Goal: Information Seeking & Learning: Learn about a topic

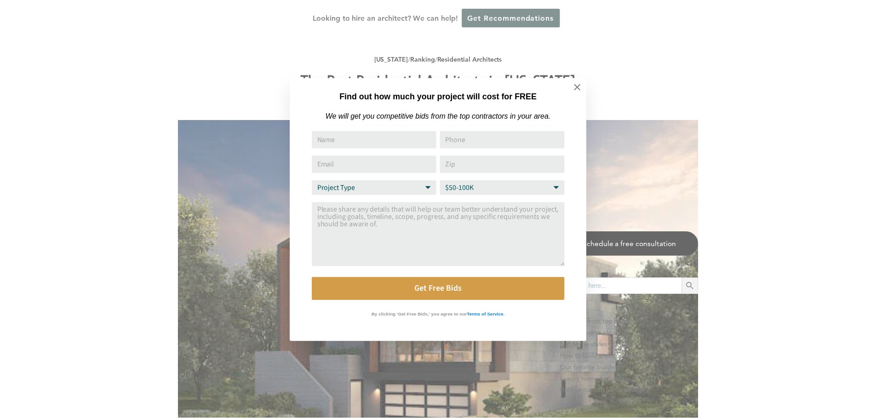
scroll to position [690, 0]
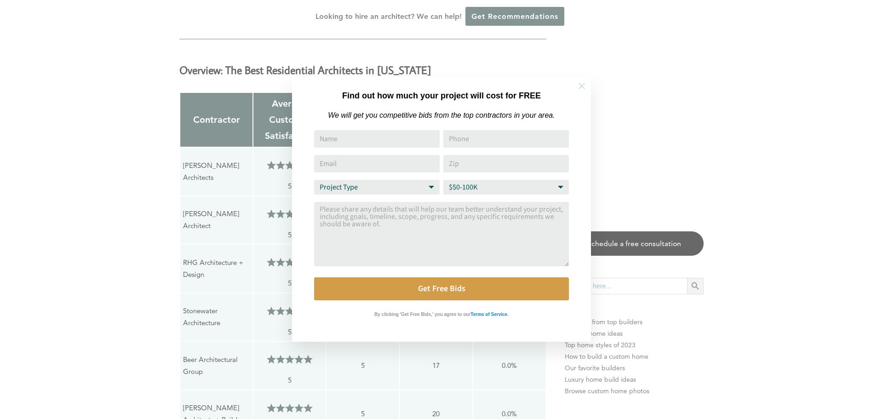
click at [573, 85] on button at bounding box center [582, 86] width 32 height 32
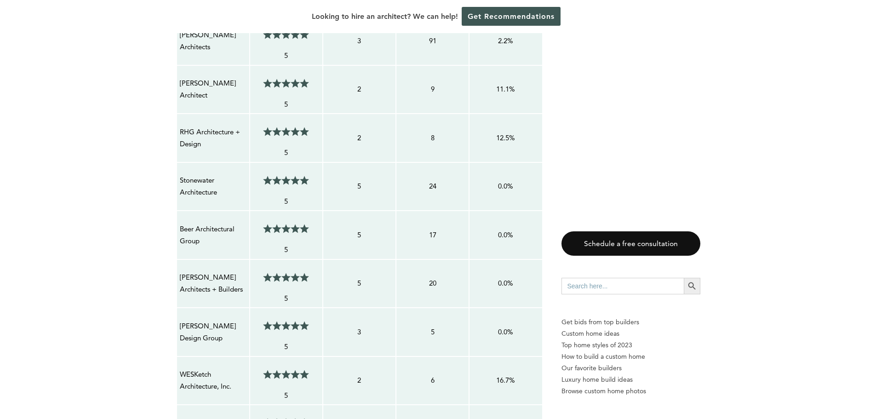
scroll to position [874, 0]
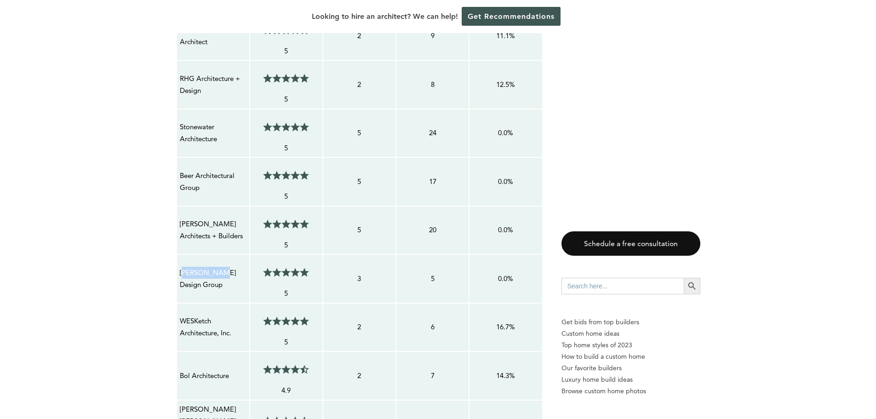
drag, startPoint x: 215, startPoint y: 281, endPoint x: 180, endPoint y: 285, distance: 35.2
click at [180, 285] on td "[PERSON_NAME] Design Group" at bounding box center [213, 278] width 73 height 49
click at [178, 285] on td "[PERSON_NAME] Design Group" at bounding box center [213, 278] width 73 height 49
drag, startPoint x: 183, startPoint y: 285, endPoint x: 237, endPoint y: 288, distance: 54.8
click at [237, 288] on td "[PERSON_NAME] Design Group" at bounding box center [213, 278] width 73 height 49
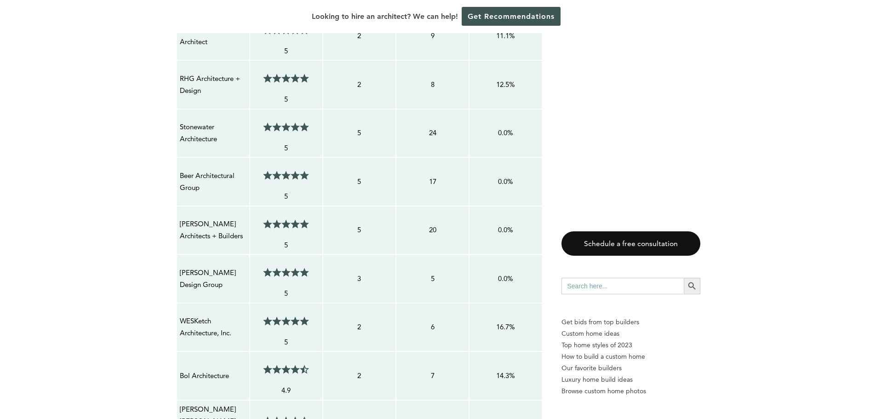
click at [240, 287] on td "[PERSON_NAME] Design Group" at bounding box center [213, 278] width 73 height 49
drag, startPoint x: 242, startPoint y: 282, endPoint x: 243, endPoint y: 318, distance: 35.4
click at [177, 281] on td "[PERSON_NAME] Design Group" at bounding box center [213, 278] width 73 height 49
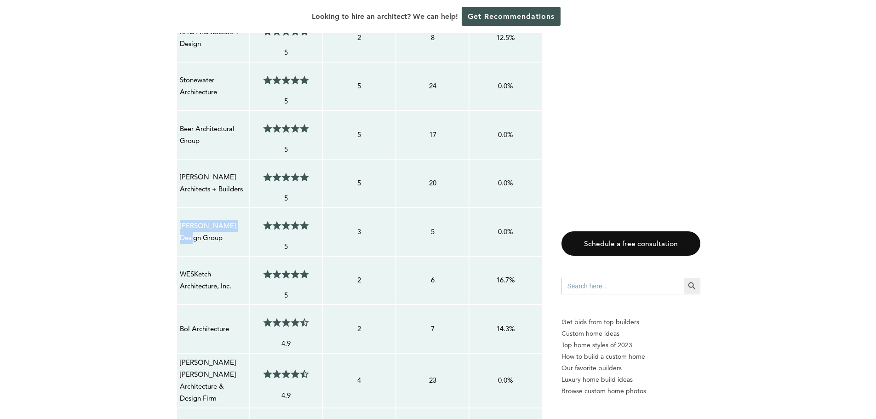
scroll to position [966, 0]
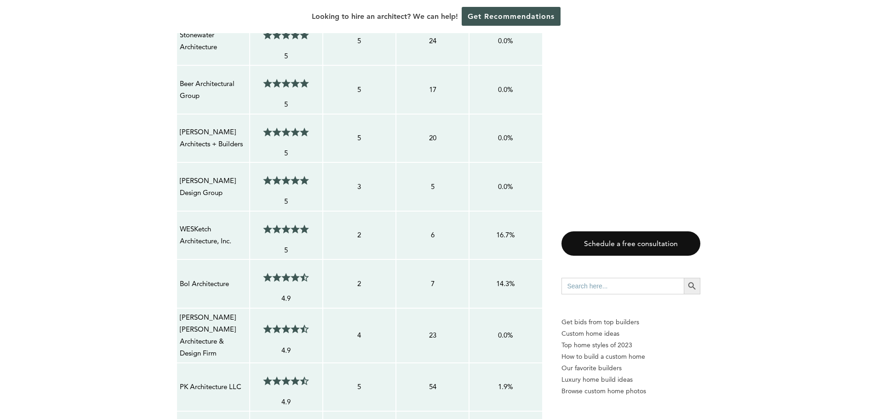
click at [206, 284] on p "Bol Architecture" at bounding box center [213, 284] width 67 height 12
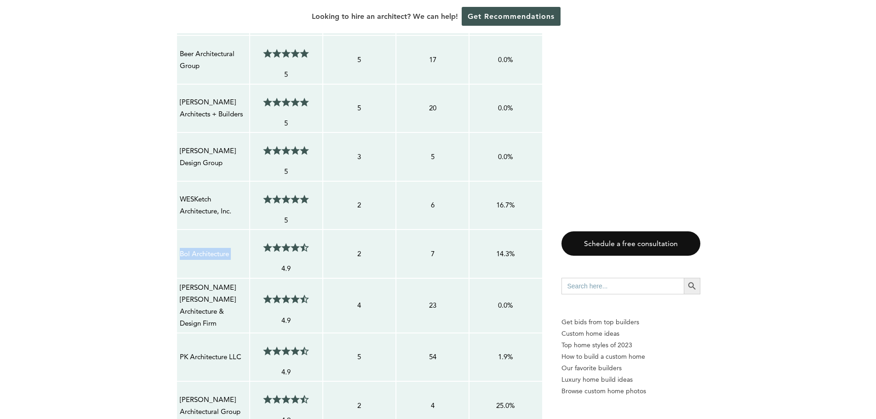
scroll to position [1012, 0]
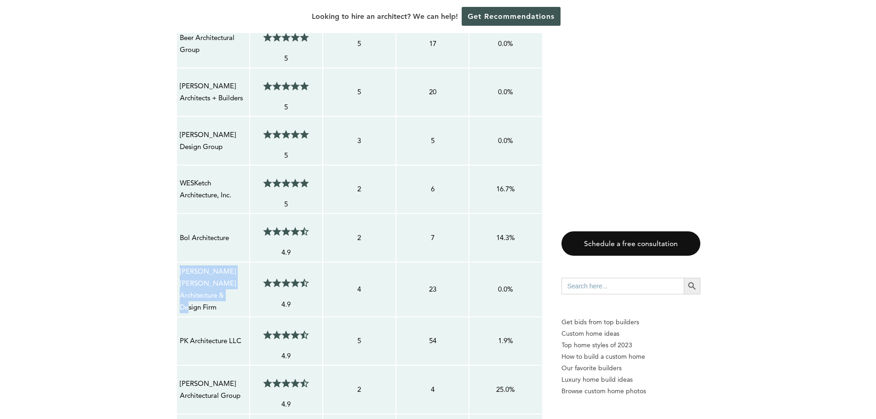
drag, startPoint x: 223, startPoint y: 296, endPoint x: 177, endPoint y: 270, distance: 52.7
click at [177, 270] on td "[PERSON_NAME] [PERSON_NAME] Architecture & Design Firm" at bounding box center [213, 289] width 73 height 55
copy p "[PERSON_NAME] [PERSON_NAME] Architecture & Design Firm"
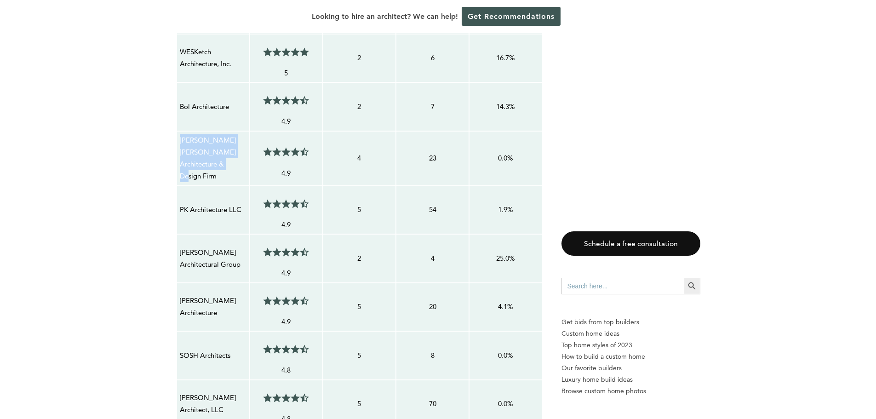
scroll to position [1150, 0]
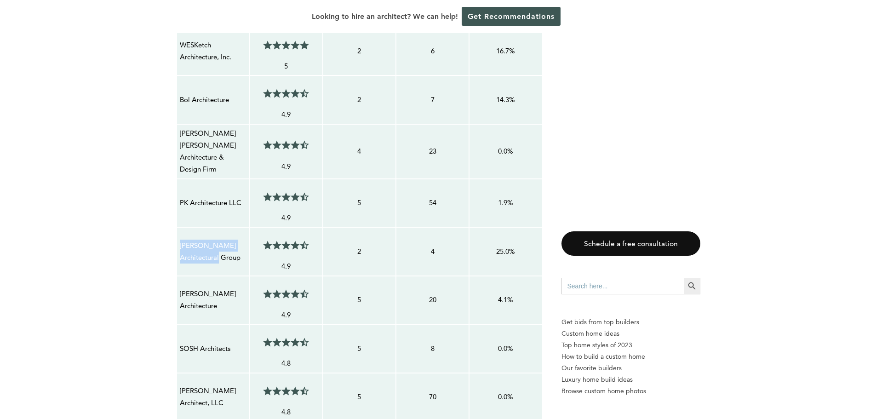
drag, startPoint x: 243, startPoint y: 256, endPoint x: 178, endPoint y: 243, distance: 66.2
click at [178, 243] on td "[PERSON_NAME] Architectural Group" at bounding box center [213, 251] width 73 height 49
